Goal: Information Seeking & Learning: Check status

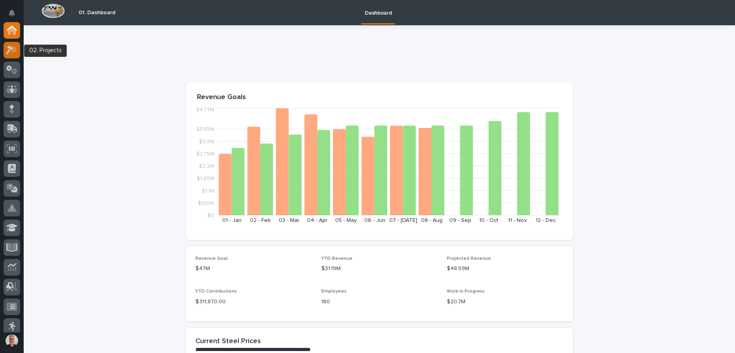
click at [11, 52] on icon at bounding box center [11, 49] width 11 height 9
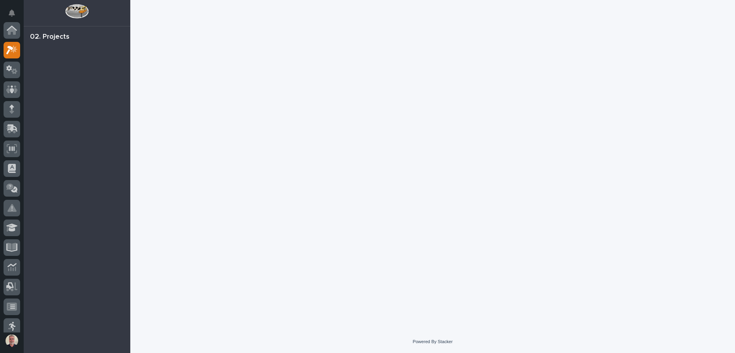
scroll to position [20, 0]
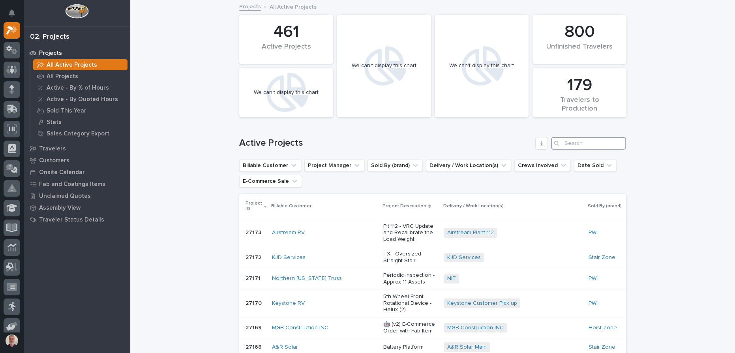
click at [561, 138] on input "Search" at bounding box center [588, 143] width 75 height 13
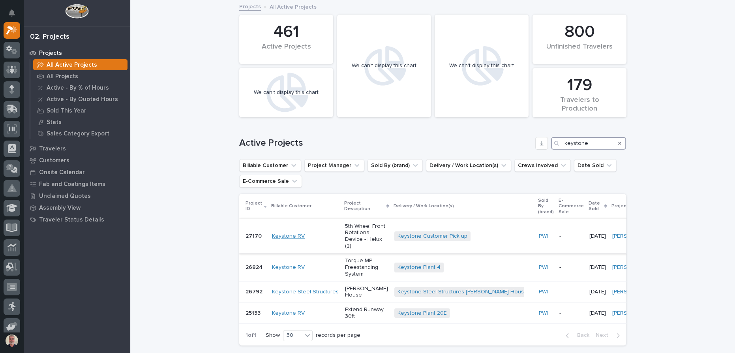
type input "keystone"
click at [279, 240] on link "Keystone RV" at bounding box center [288, 236] width 33 height 7
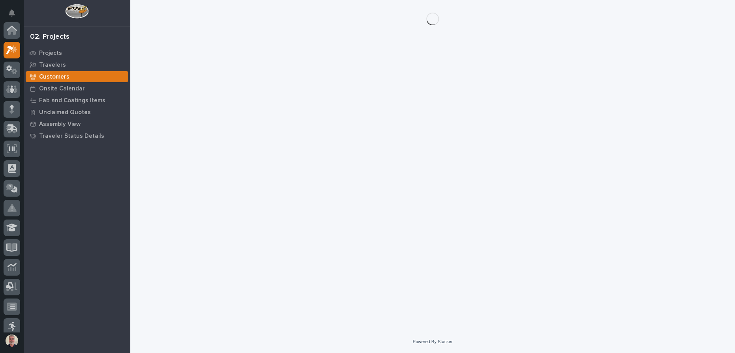
scroll to position [20, 0]
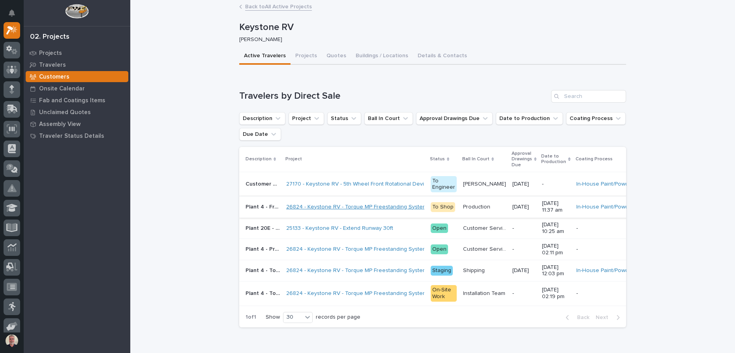
click at [320, 207] on link "26824 - Keystone RV - Torque MP Freestanding System" at bounding box center [356, 207] width 141 height 7
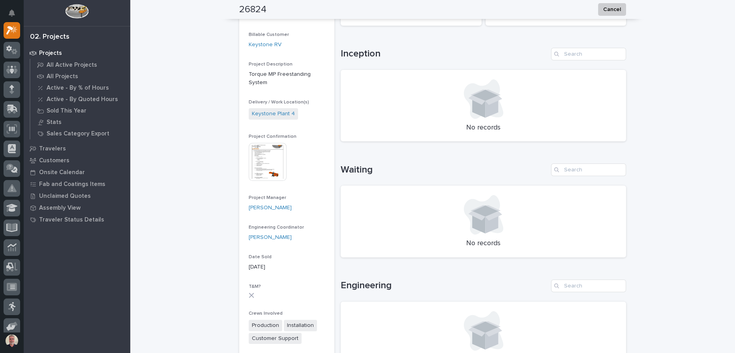
scroll to position [71, 0]
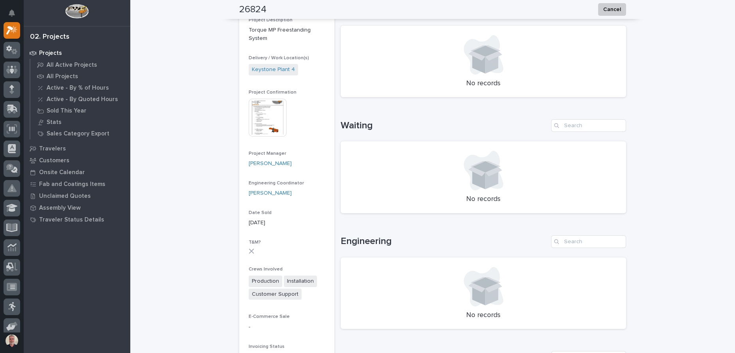
click at [277, 108] on img at bounding box center [268, 118] width 38 height 38
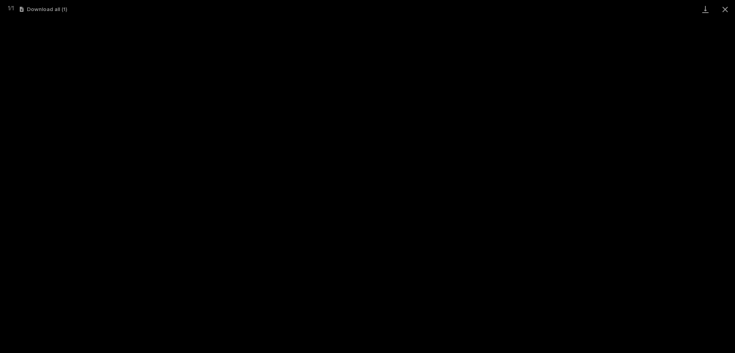
scroll to position [108, 0]
click at [729, 7] on button "Close gallery" at bounding box center [725, 9] width 20 height 19
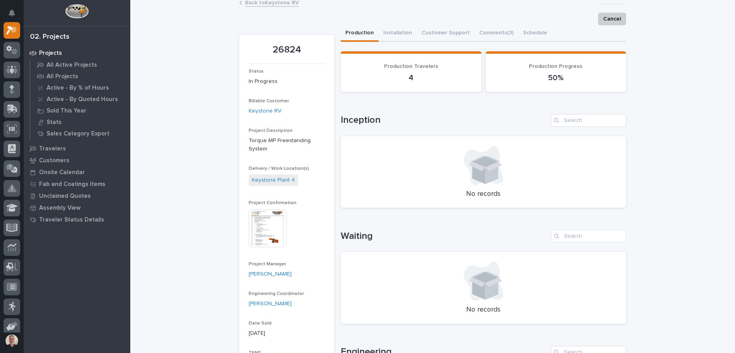
scroll to position [0, 0]
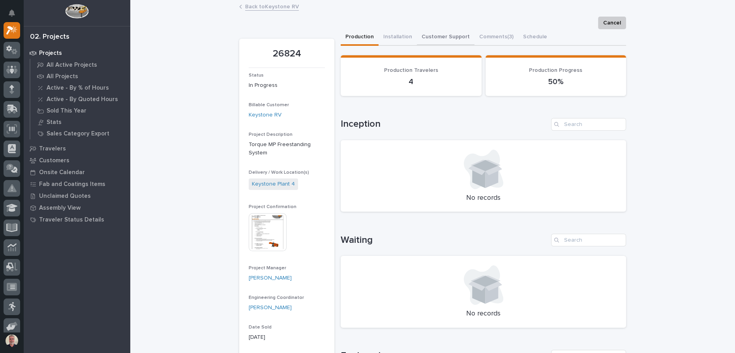
click at [443, 39] on button "Customer Support" at bounding box center [446, 37] width 58 height 17
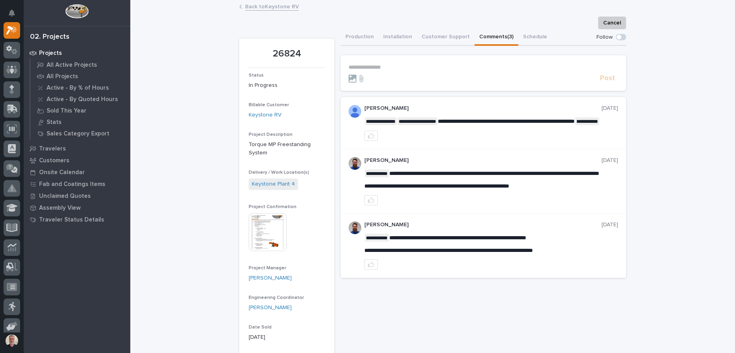
click at [493, 34] on button "Comments (3)" at bounding box center [496, 37] width 44 height 17
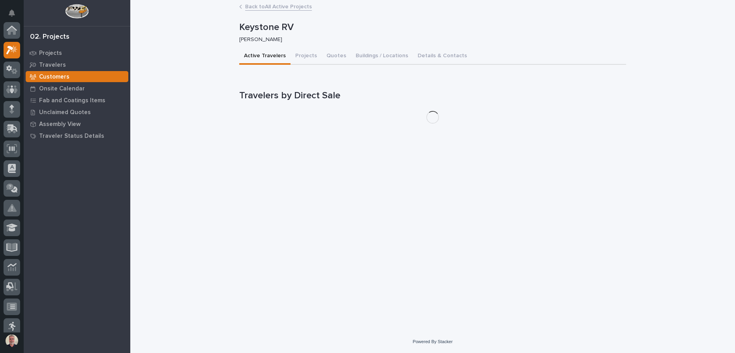
scroll to position [20, 0]
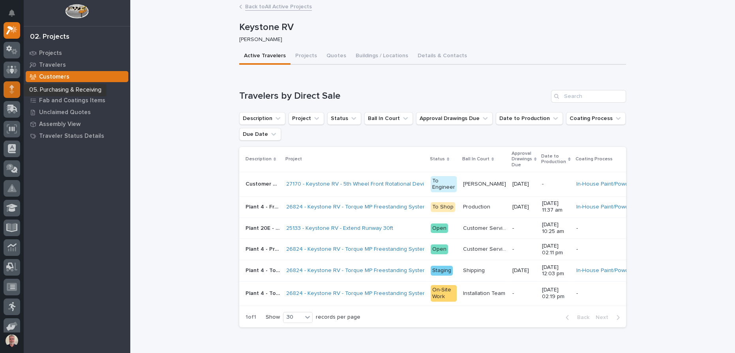
click at [13, 90] on icon at bounding box center [11, 89] width 5 height 9
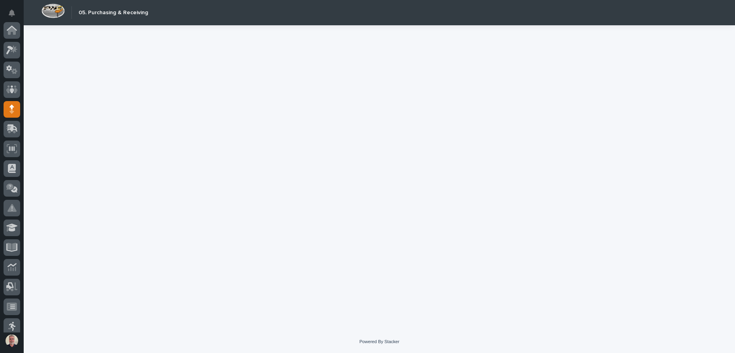
scroll to position [79, 0]
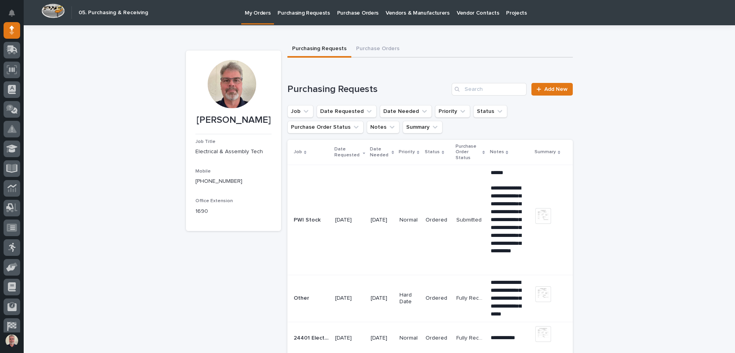
click at [412, 12] on p "Vendors & Manufacturers" at bounding box center [418, 8] width 64 height 17
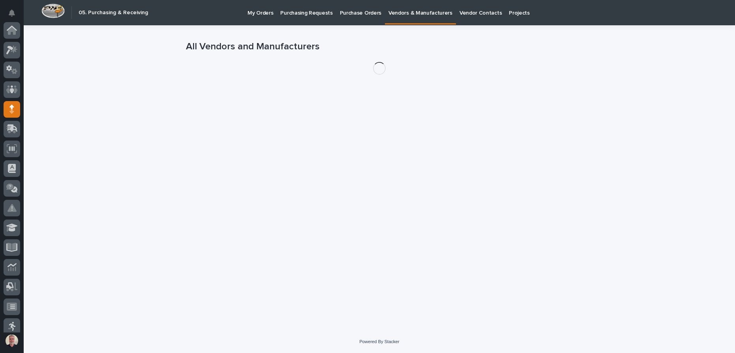
scroll to position [79, 0]
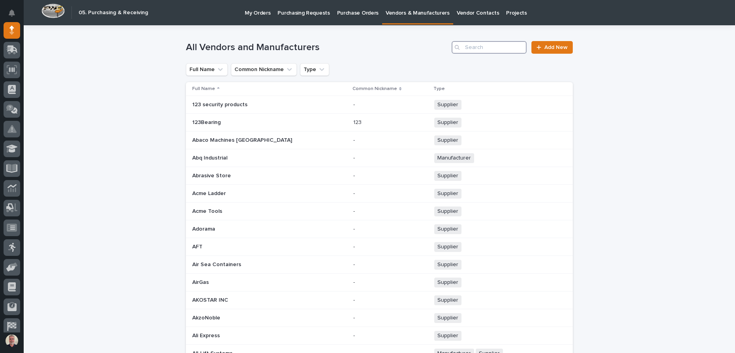
click at [468, 45] on input "Search" at bounding box center [489, 47] width 75 height 13
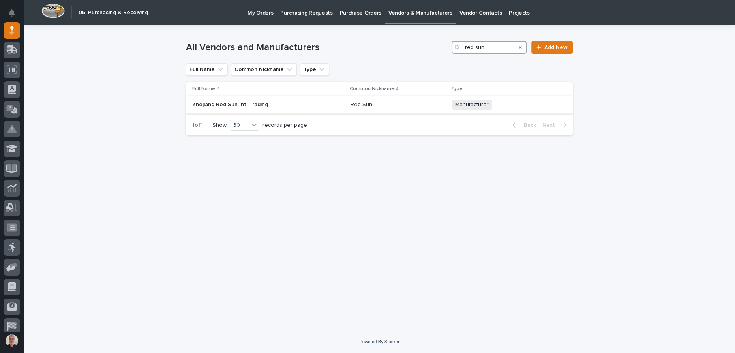
type input "red sun"
click at [277, 112] on td "Zhejiang Red Sun Intl Trading Zhejiang Red Sun Intl Trading" at bounding box center [266, 105] width 161 height 18
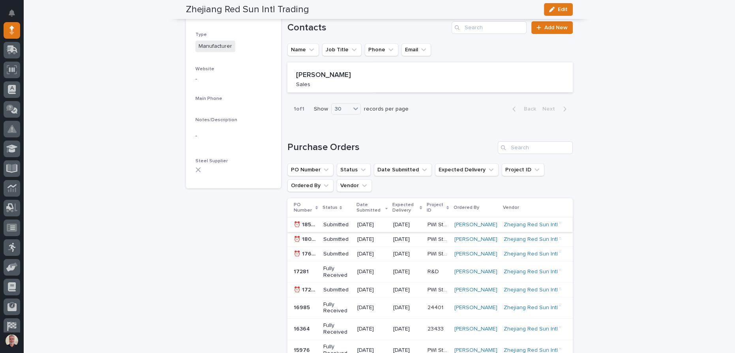
scroll to position [107, 0]
click at [311, 225] on p "⏰ 18505" at bounding box center [306, 223] width 25 height 8
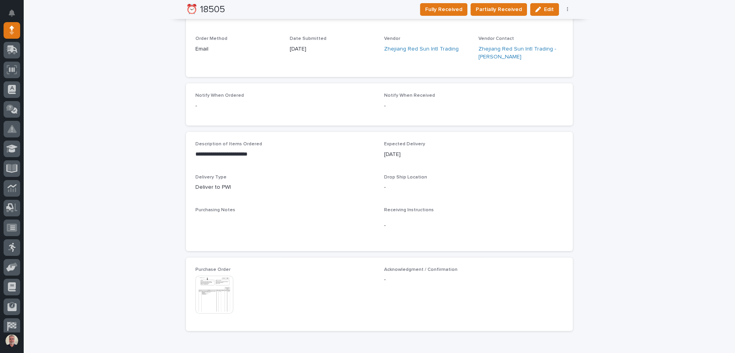
scroll to position [251, 0]
click at [210, 291] on img at bounding box center [214, 294] width 38 height 38
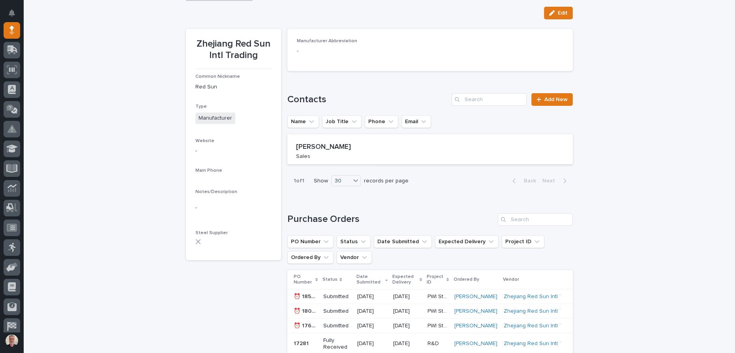
scroll to position [36, 0]
click at [311, 311] on p "⏰ 18032" at bounding box center [306, 310] width 25 height 8
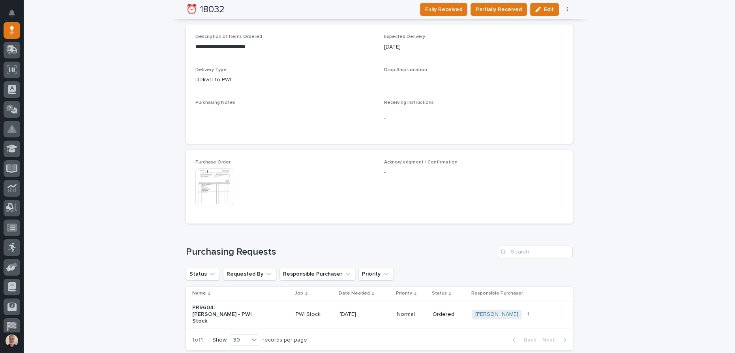
scroll to position [358, 0]
click at [205, 179] on img at bounding box center [214, 187] width 38 height 38
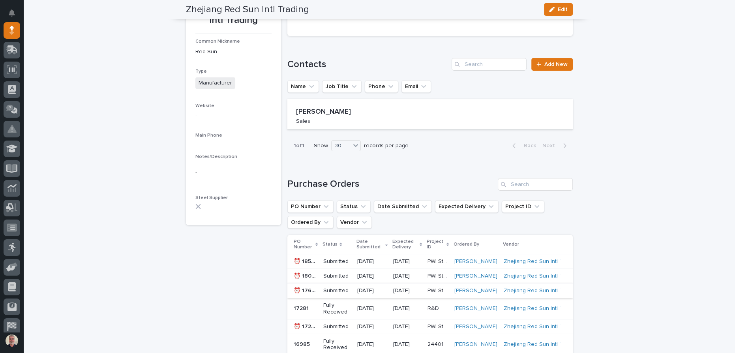
scroll to position [71, 0]
click at [331, 289] on p "Submitted" at bounding box center [337, 290] width 28 height 7
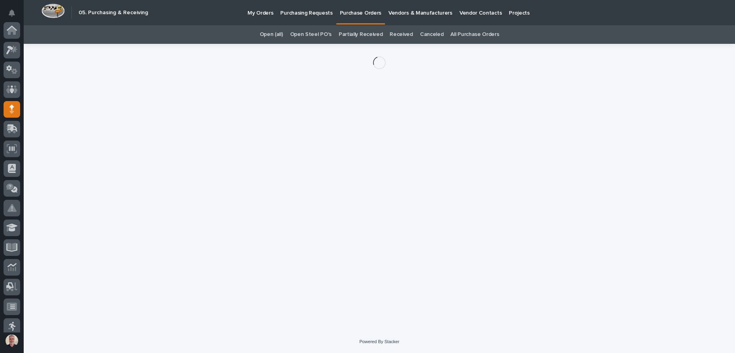
scroll to position [79, 0]
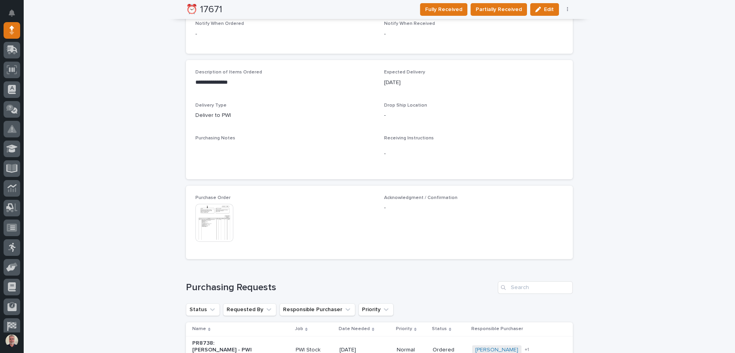
click at [212, 231] on img at bounding box center [214, 223] width 38 height 38
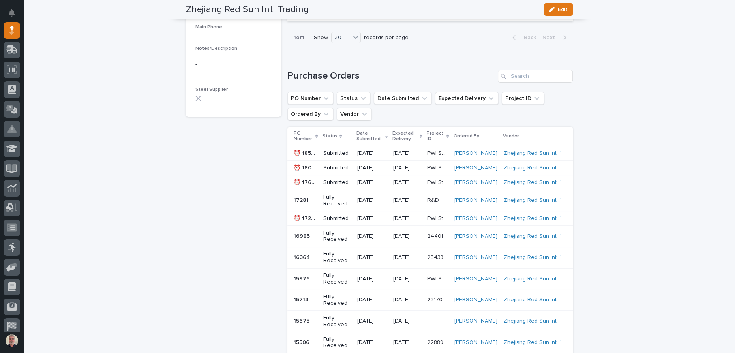
scroll to position [179, 0]
click at [349, 218] on p "Submitted" at bounding box center [337, 218] width 28 height 7
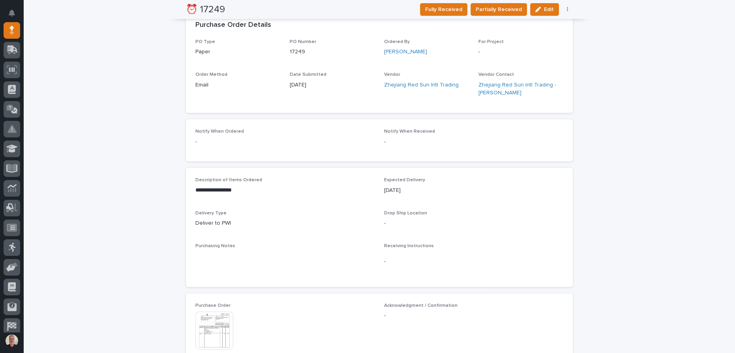
scroll to position [215, 0]
click at [211, 329] on img at bounding box center [214, 330] width 38 height 38
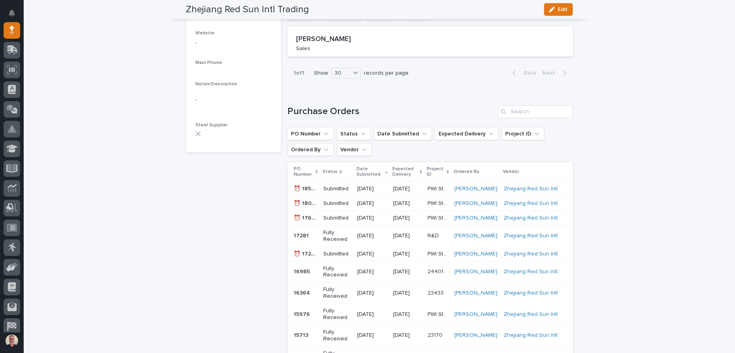
scroll to position [143, 0]
click at [384, 295] on p "[DATE]" at bounding box center [372, 293] width 30 height 7
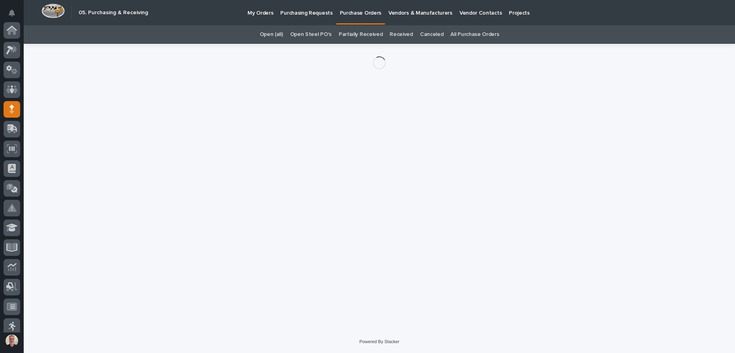
scroll to position [79, 0]
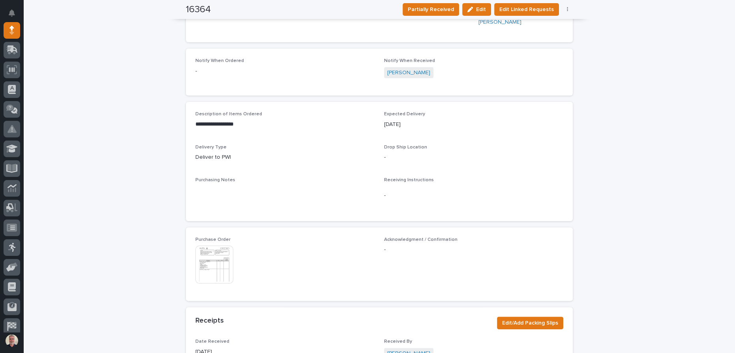
click at [219, 260] on img at bounding box center [214, 265] width 38 height 38
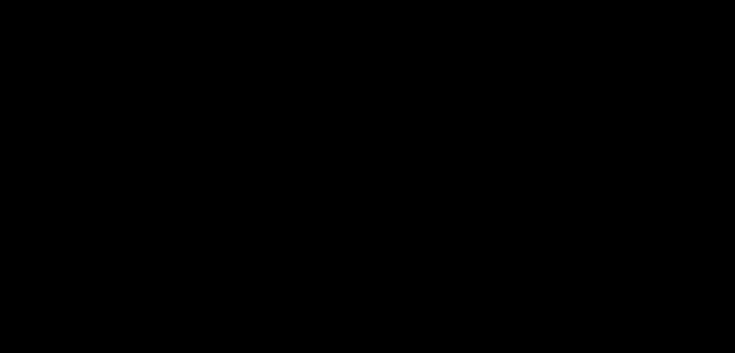
scroll to position [215, 0]
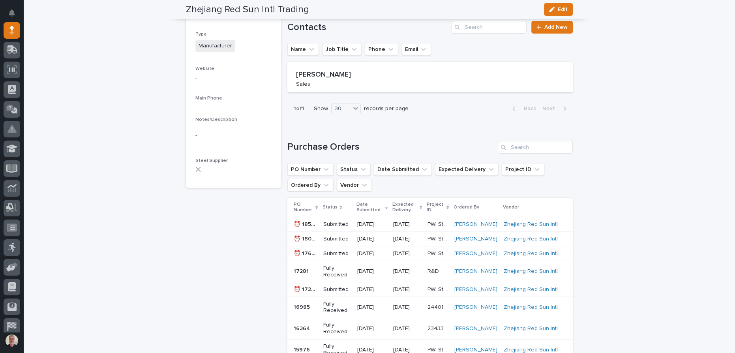
scroll to position [107, 0]
click at [362, 227] on p "[DATE]" at bounding box center [372, 224] width 30 height 7
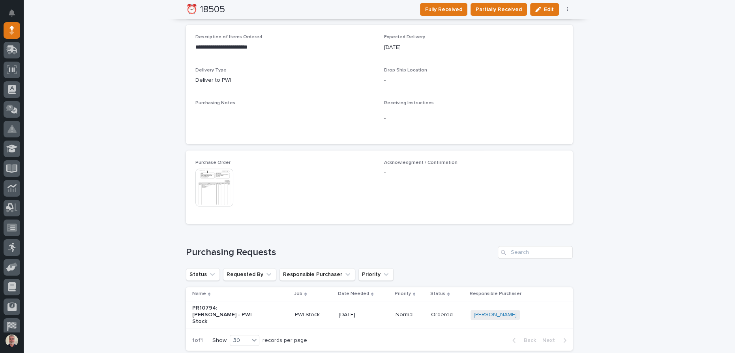
scroll to position [358, 0]
click at [227, 209] on div "Purchase Order This file cannot be opened Download File" at bounding box center [284, 186] width 179 height 54
click at [217, 185] on img at bounding box center [214, 187] width 38 height 38
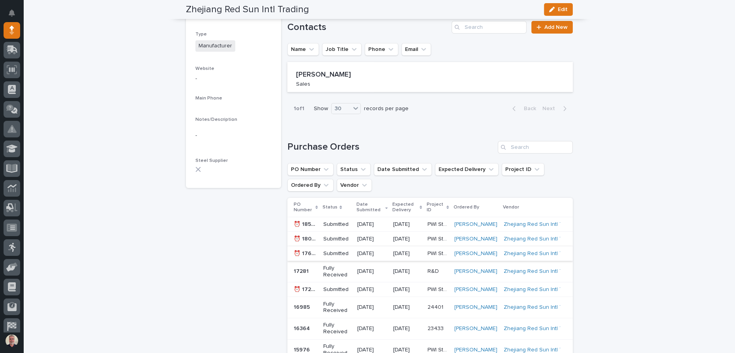
scroll to position [107, 0]
click at [373, 254] on p "[DATE]" at bounding box center [372, 253] width 30 height 7
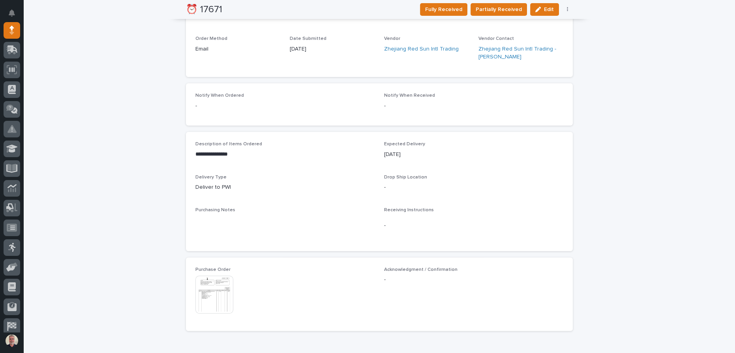
scroll to position [251, 0]
click at [202, 279] on img at bounding box center [214, 294] width 38 height 38
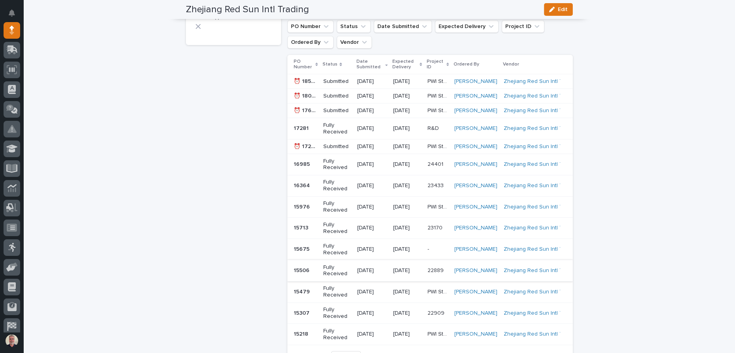
scroll to position [250, 0]
click at [332, 226] on p "Fully Received" at bounding box center [337, 227] width 28 height 13
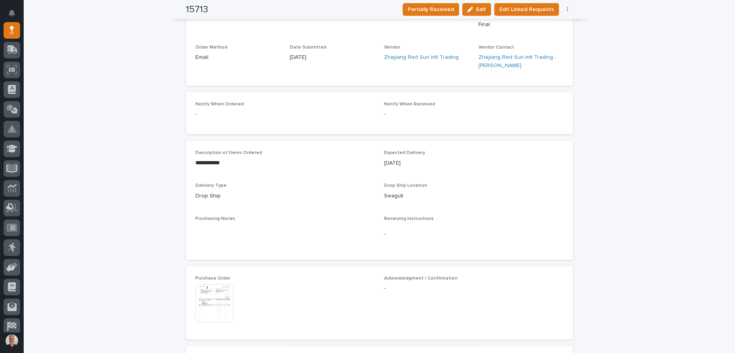
scroll to position [179, 0]
click at [223, 286] on img at bounding box center [214, 303] width 38 height 38
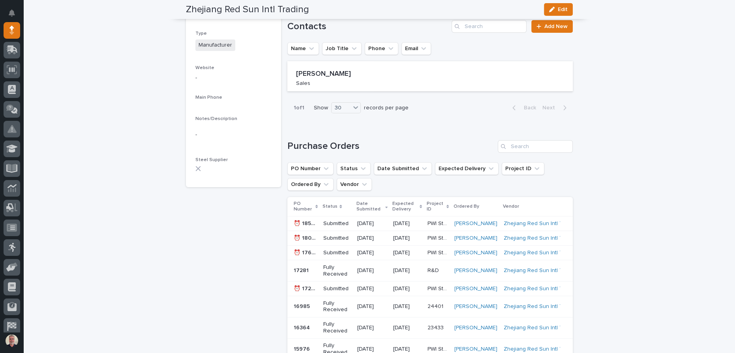
scroll to position [108, 0]
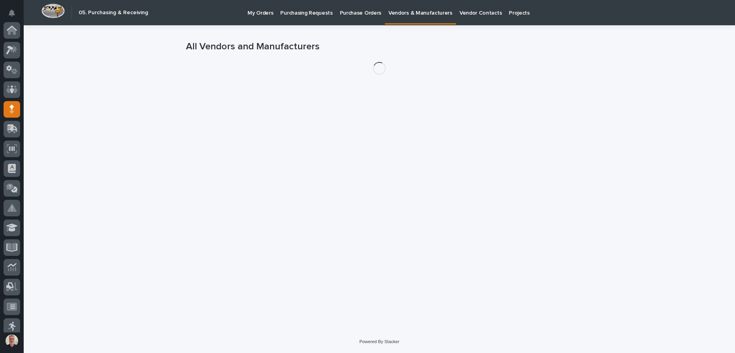
scroll to position [79, 0]
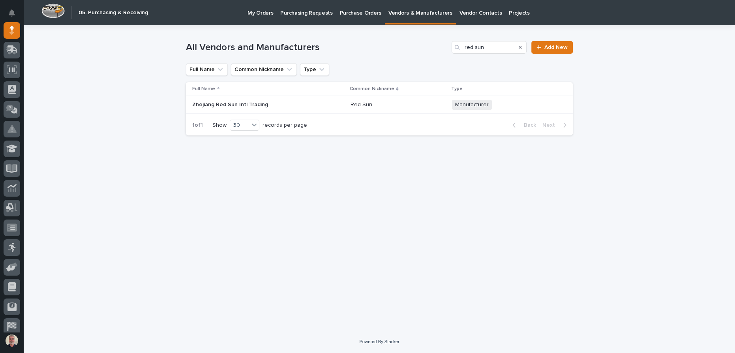
type input "red su"
